Goal: Navigation & Orientation: Find specific page/section

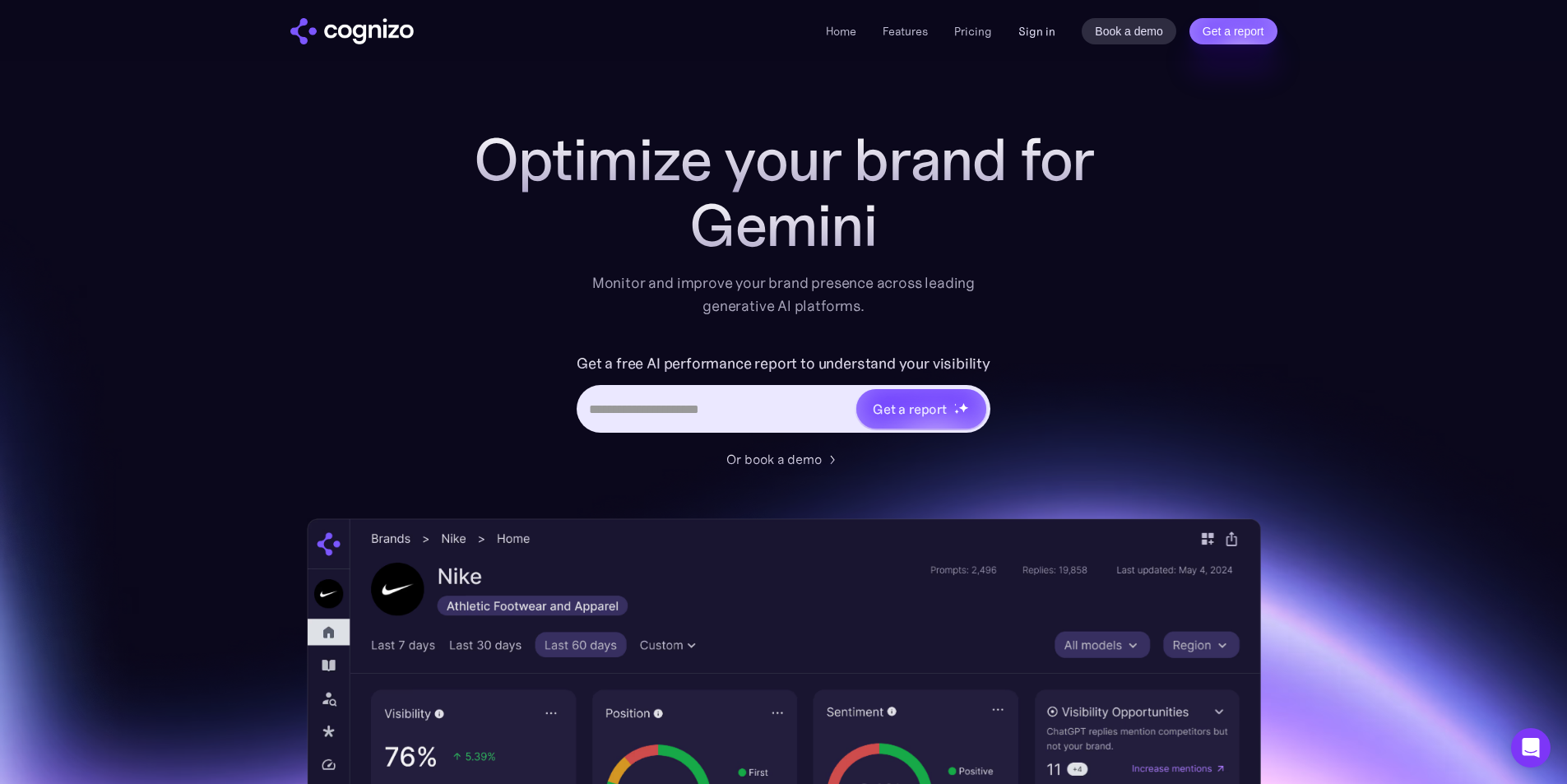
click at [1051, 25] on link "Sign in" at bounding box center [1036, 31] width 37 height 20
click at [1034, 32] on link "Sign in" at bounding box center [1036, 31] width 37 height 20
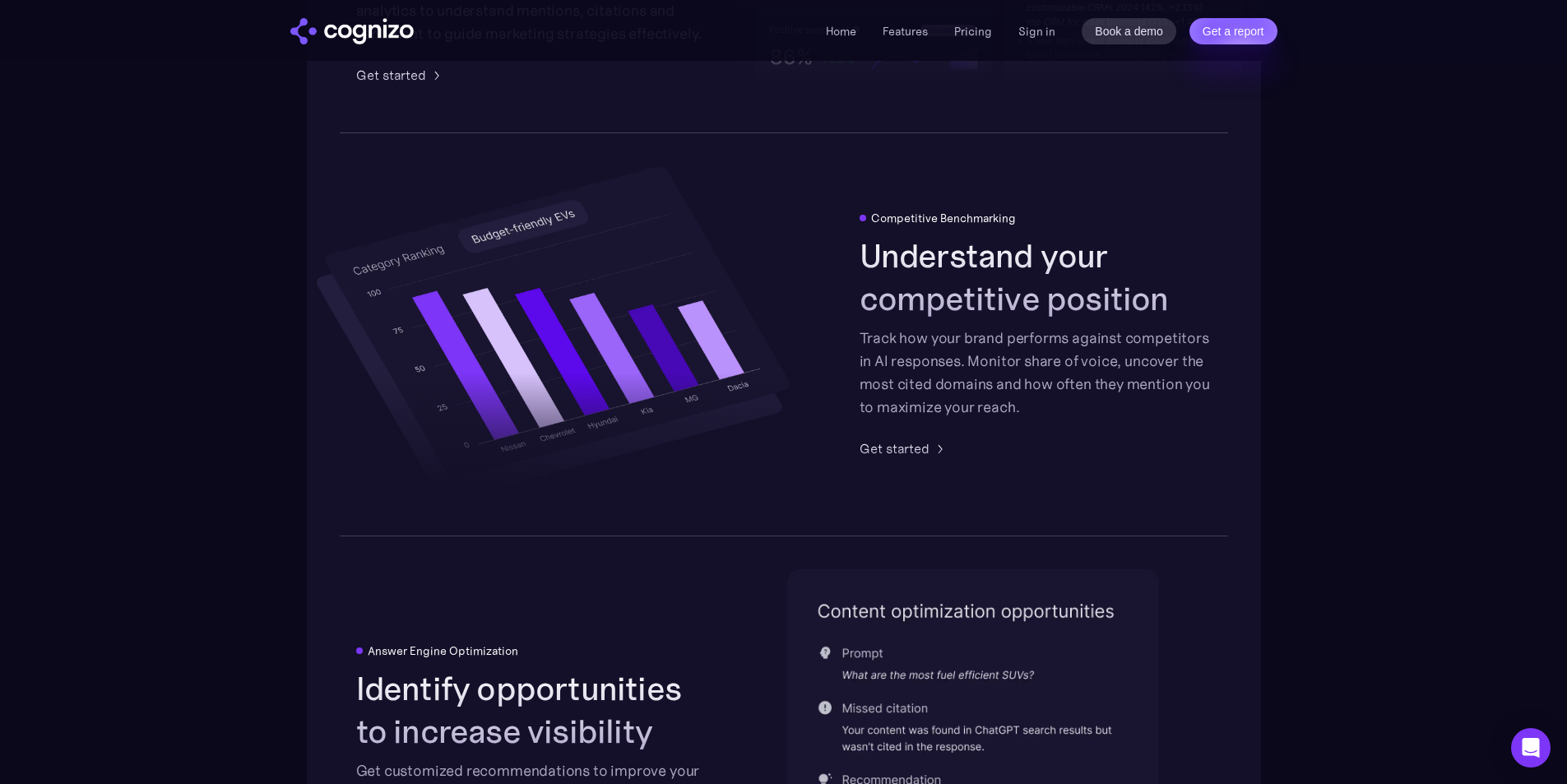
scroll to position [2925, 0]
click at [1131, 32] on link "Book a demo" at bounding box center [1129, 31] width 94 height 26
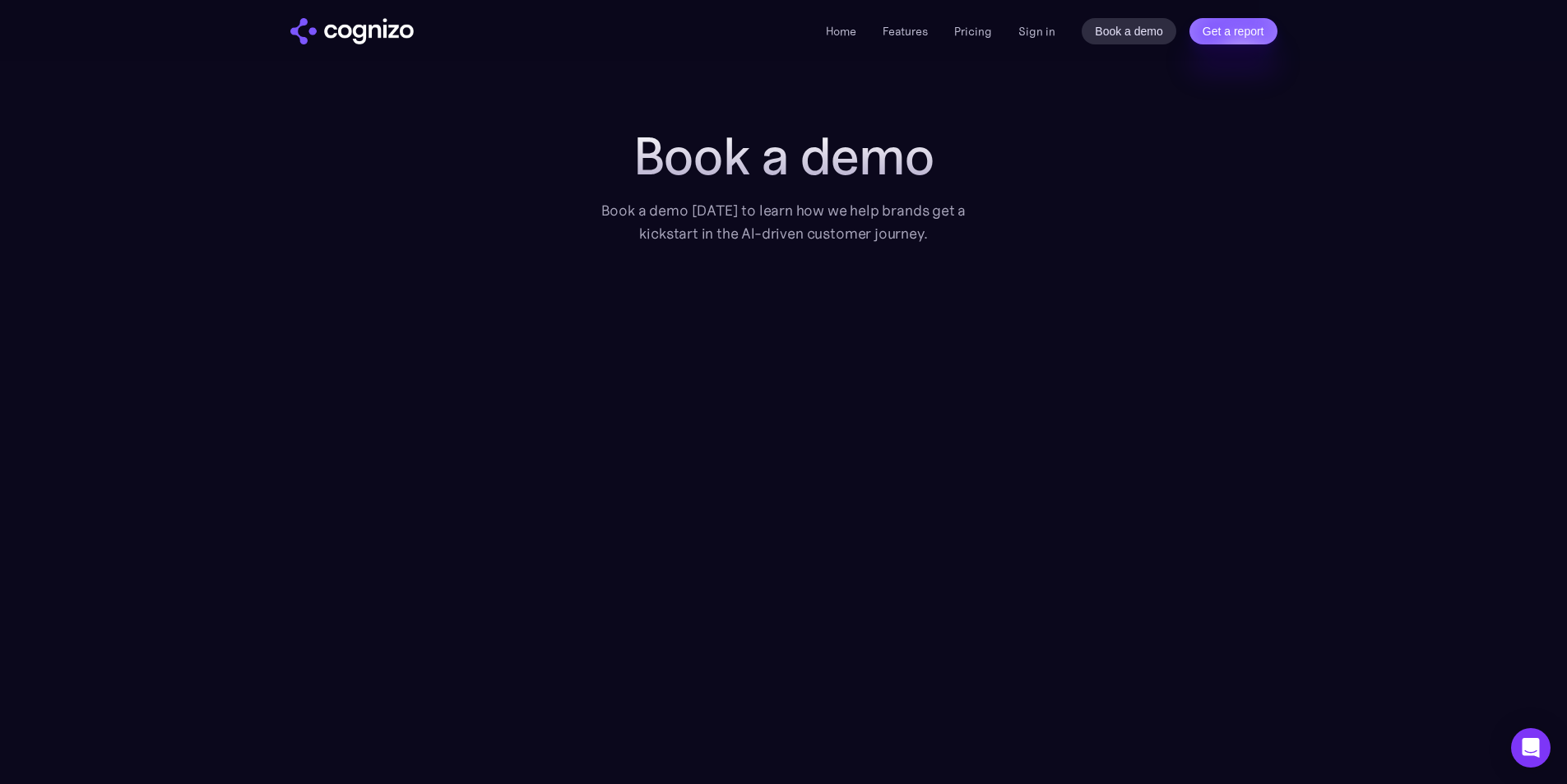
click at [959, 39] on li "Pricing" at bounding box center [973, 31] width 38 height 20
click at [977, 21] on div "Home Features Pricing Book a demo Get a report Sign in Book a demo Get a report" at bounding box center [1051, 31] width 451 height 26
click at [975, 35] on link "Pricing" at bounding box center [973, 31] width 38 height 15
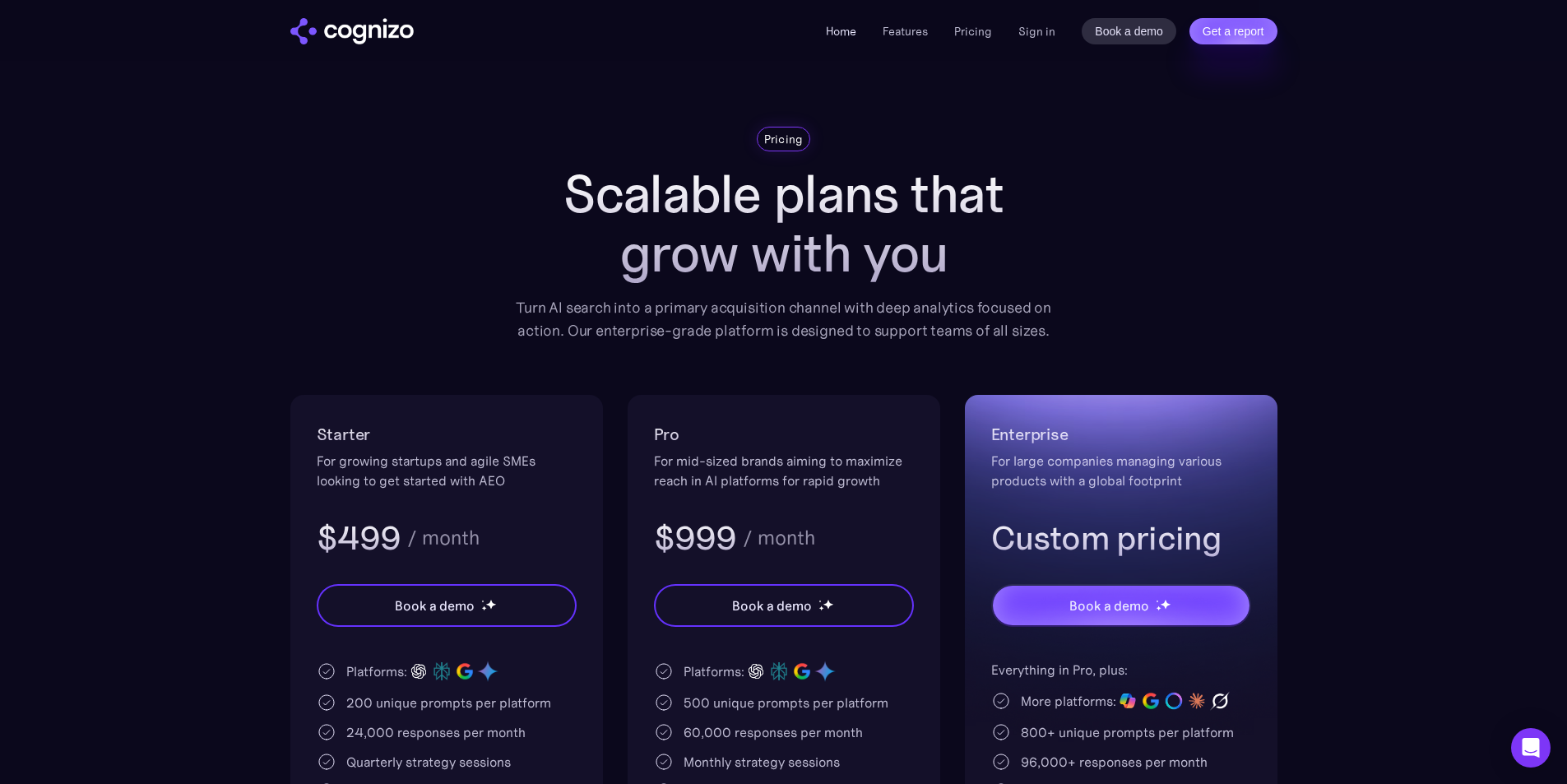
click at [829, 27] on link "Home" at bounding box center [841, 31] width 30 height 15
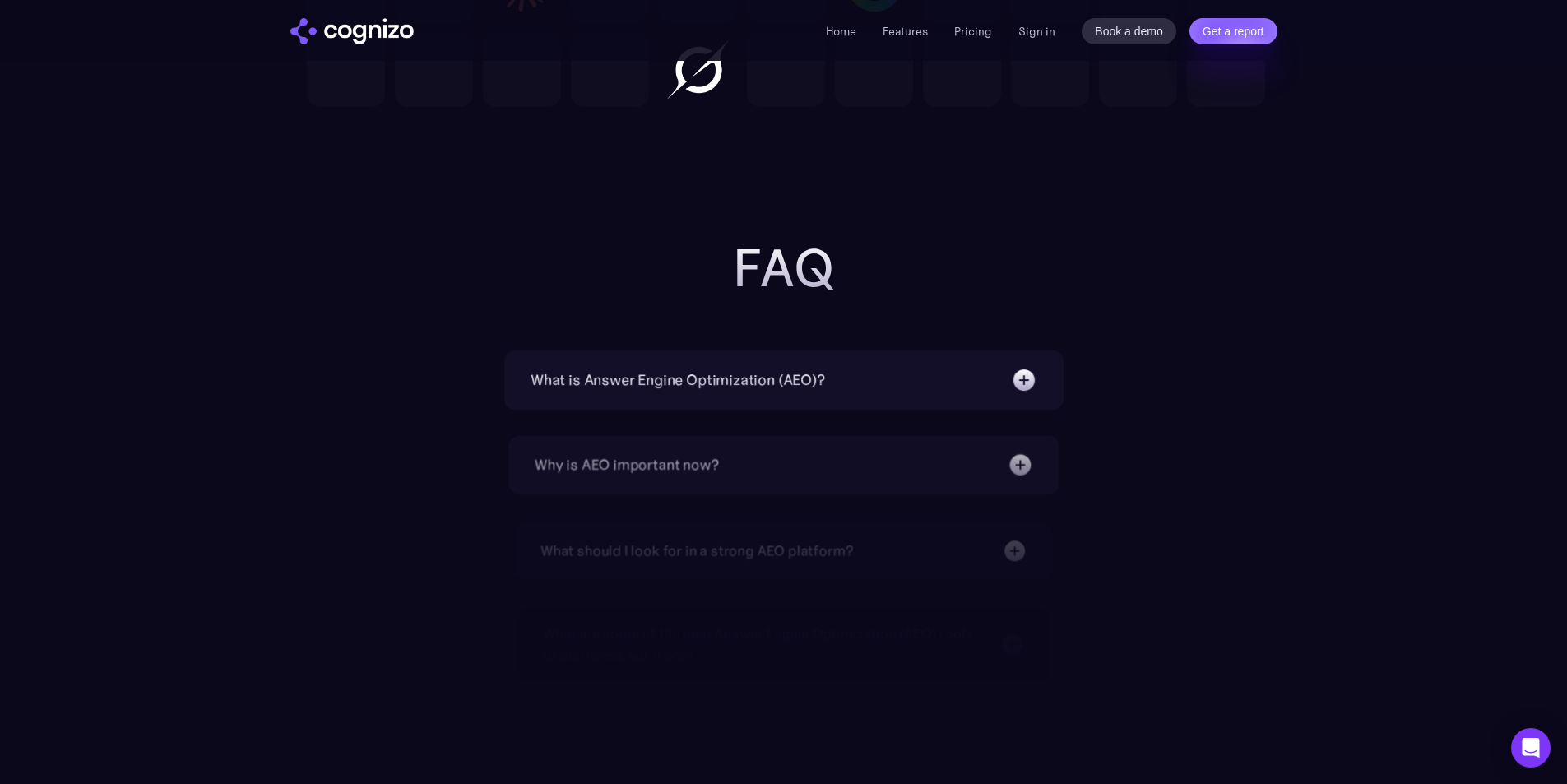
scroll to position [5098, 0]
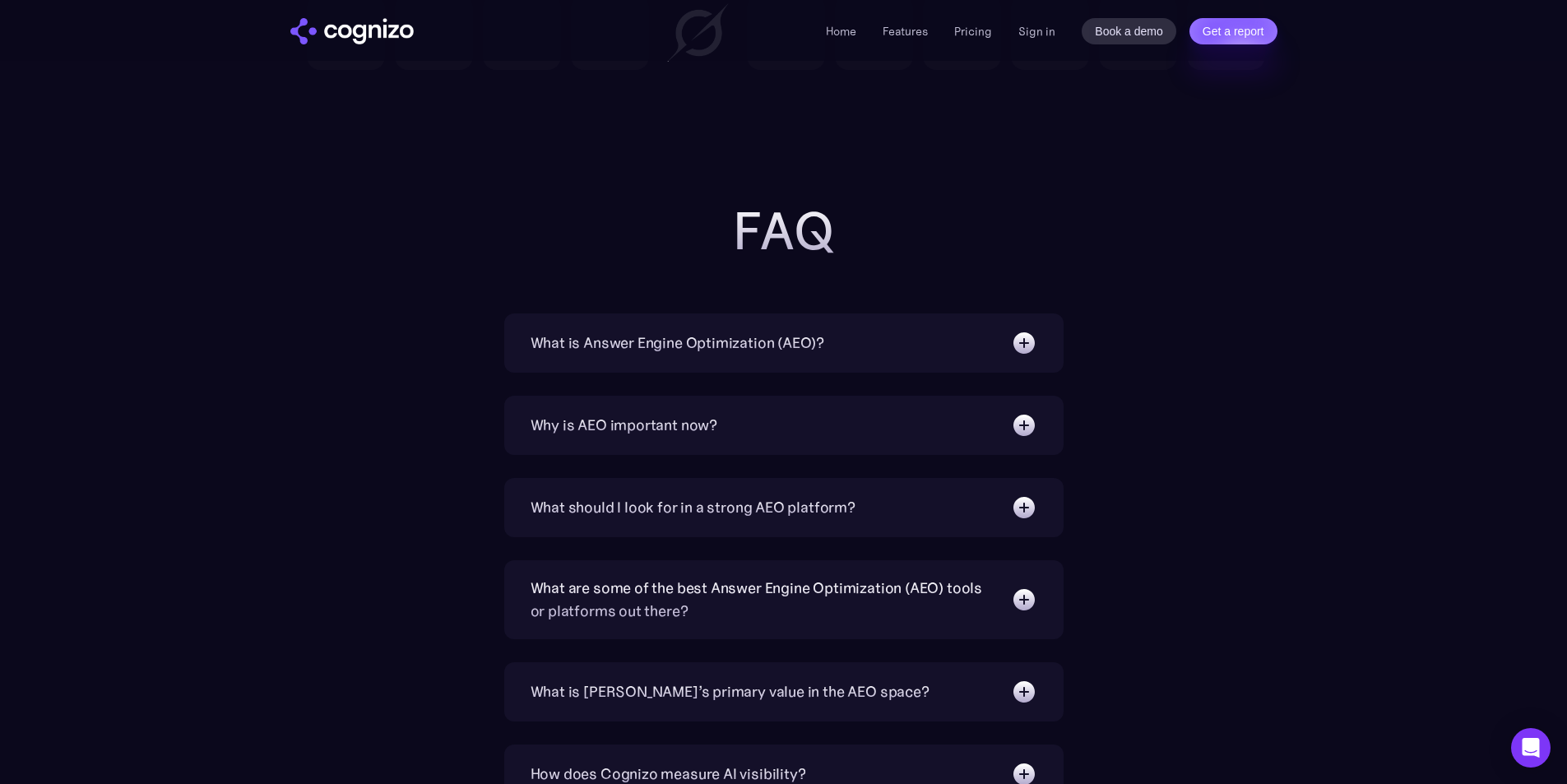
click at [763, 353] on div "What is Answer Engine Optimization (AEO)?" at bounding box center [678, 343] width 294 height 23
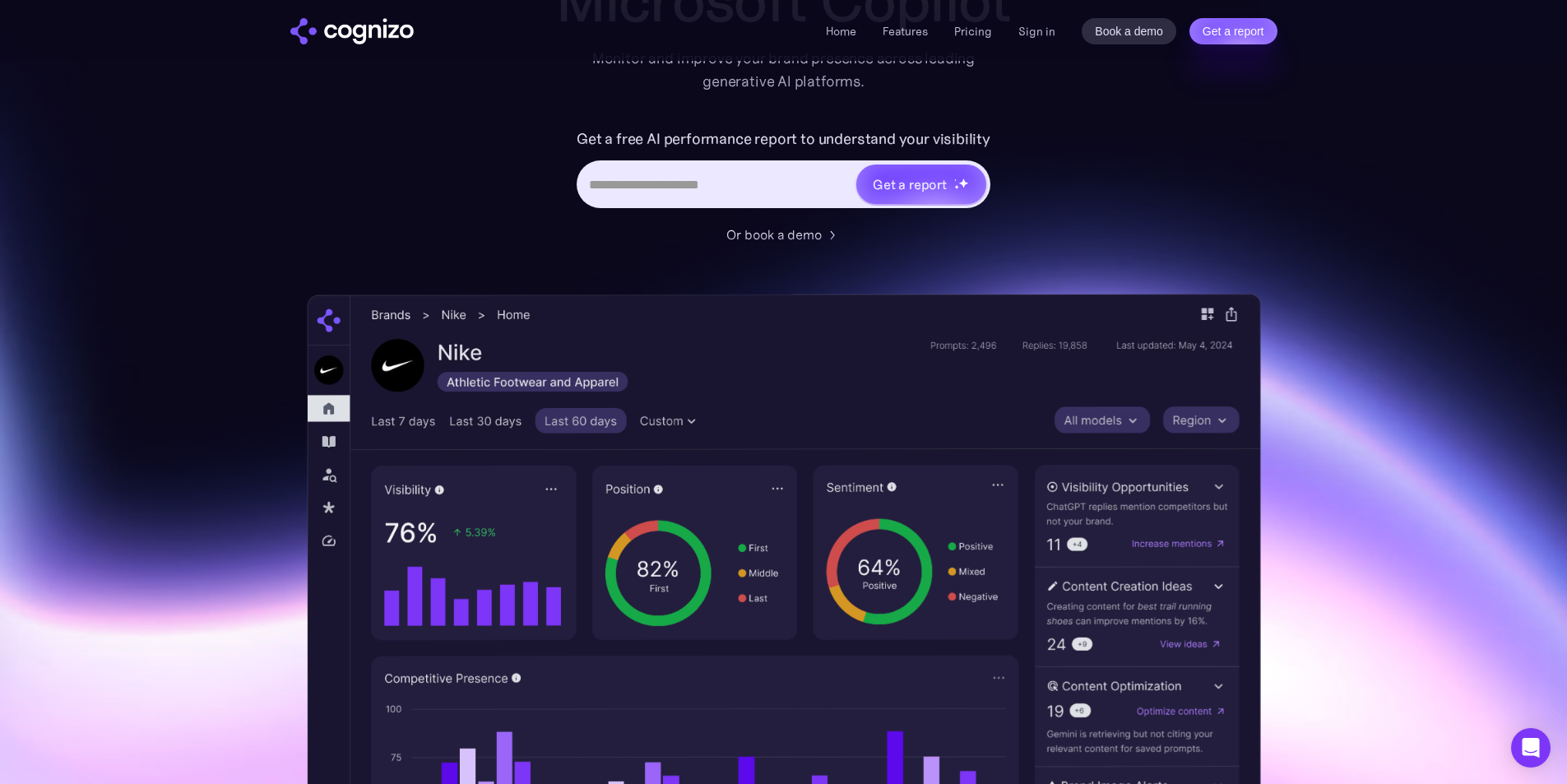
scroll to position [329, 0]
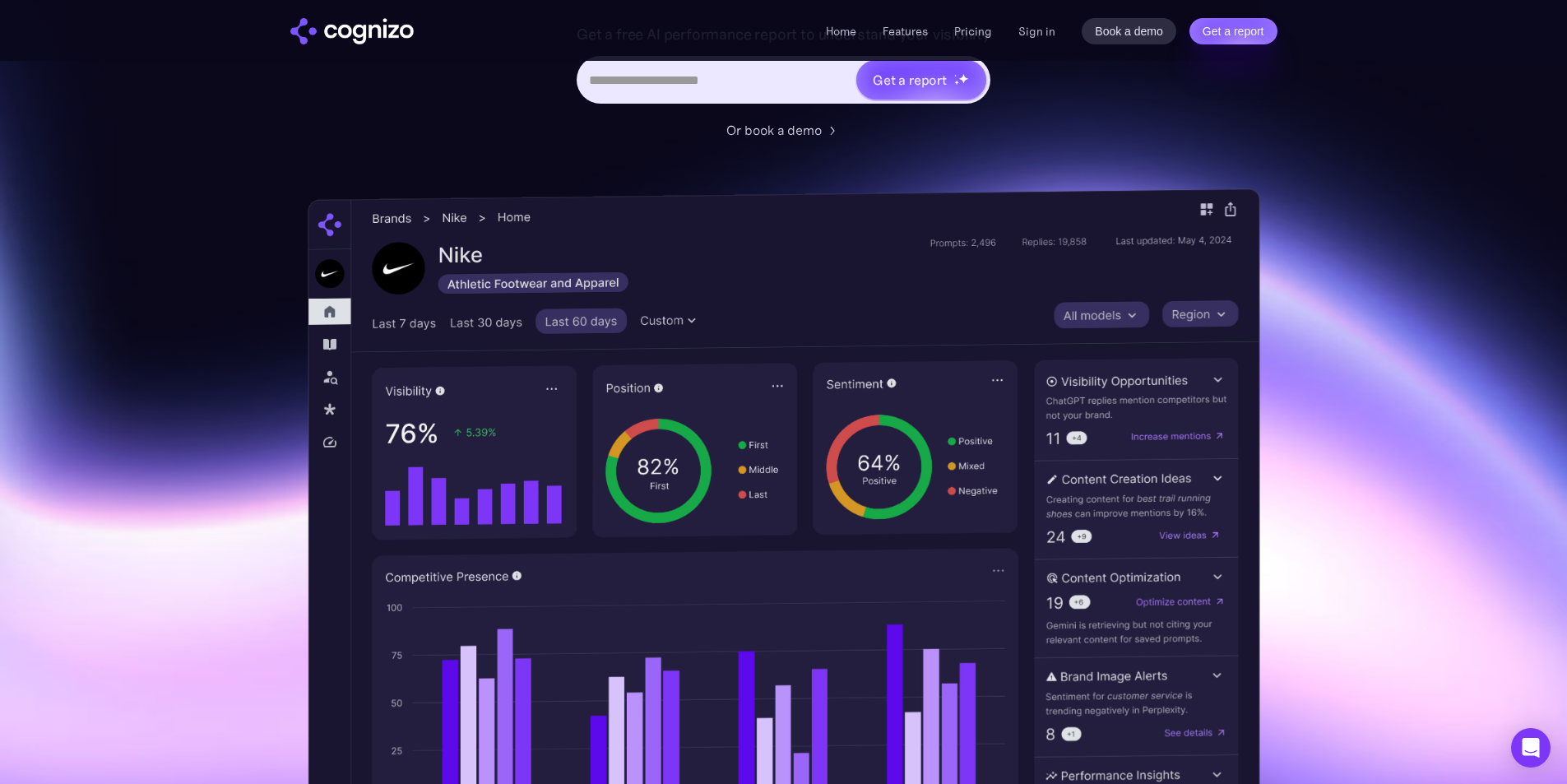
click at [656, 314] on img at bounding box center [783, 534] width 951 height 691
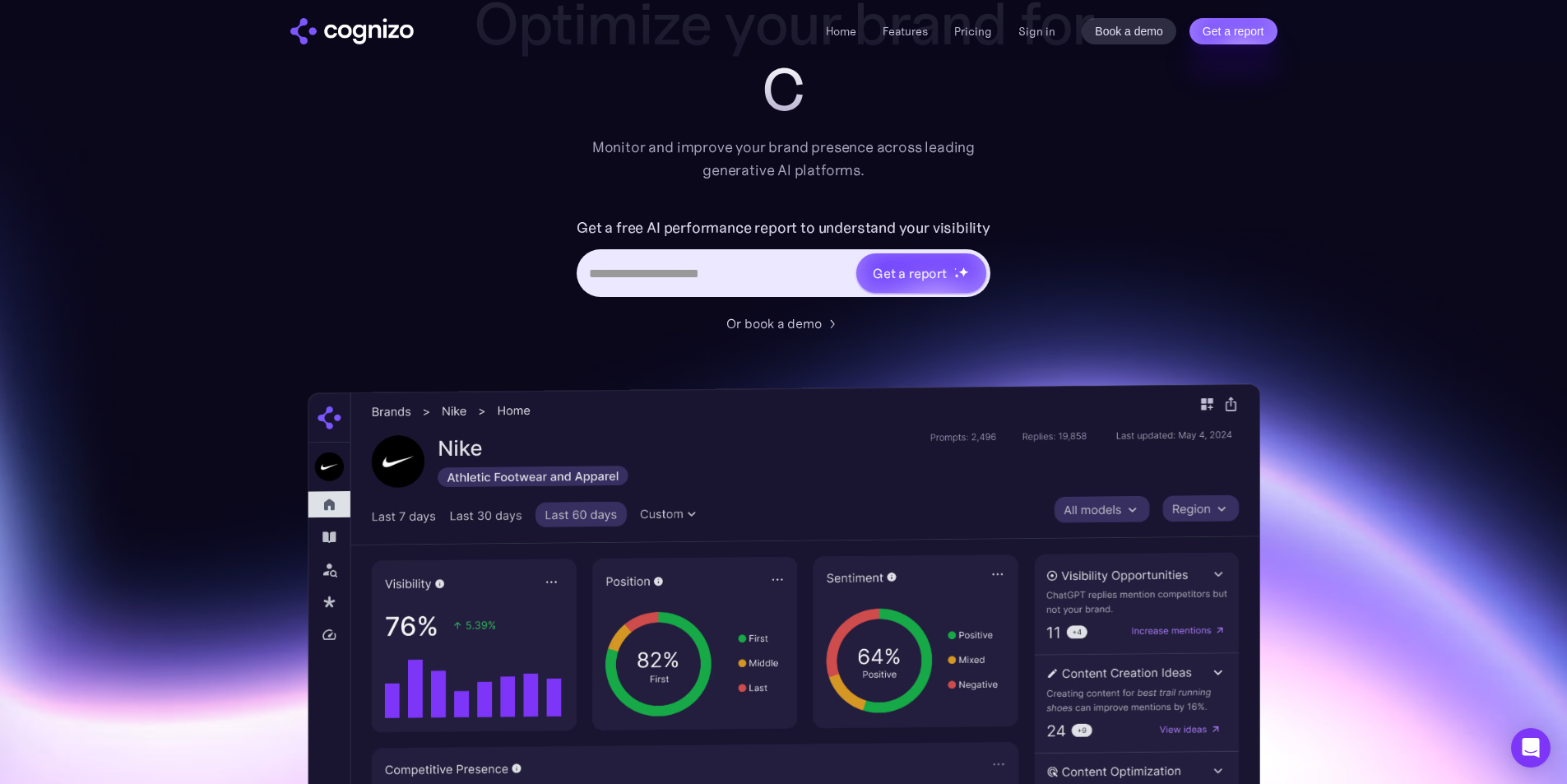
scroll to position [82, 0]
